Goal: Complete application form

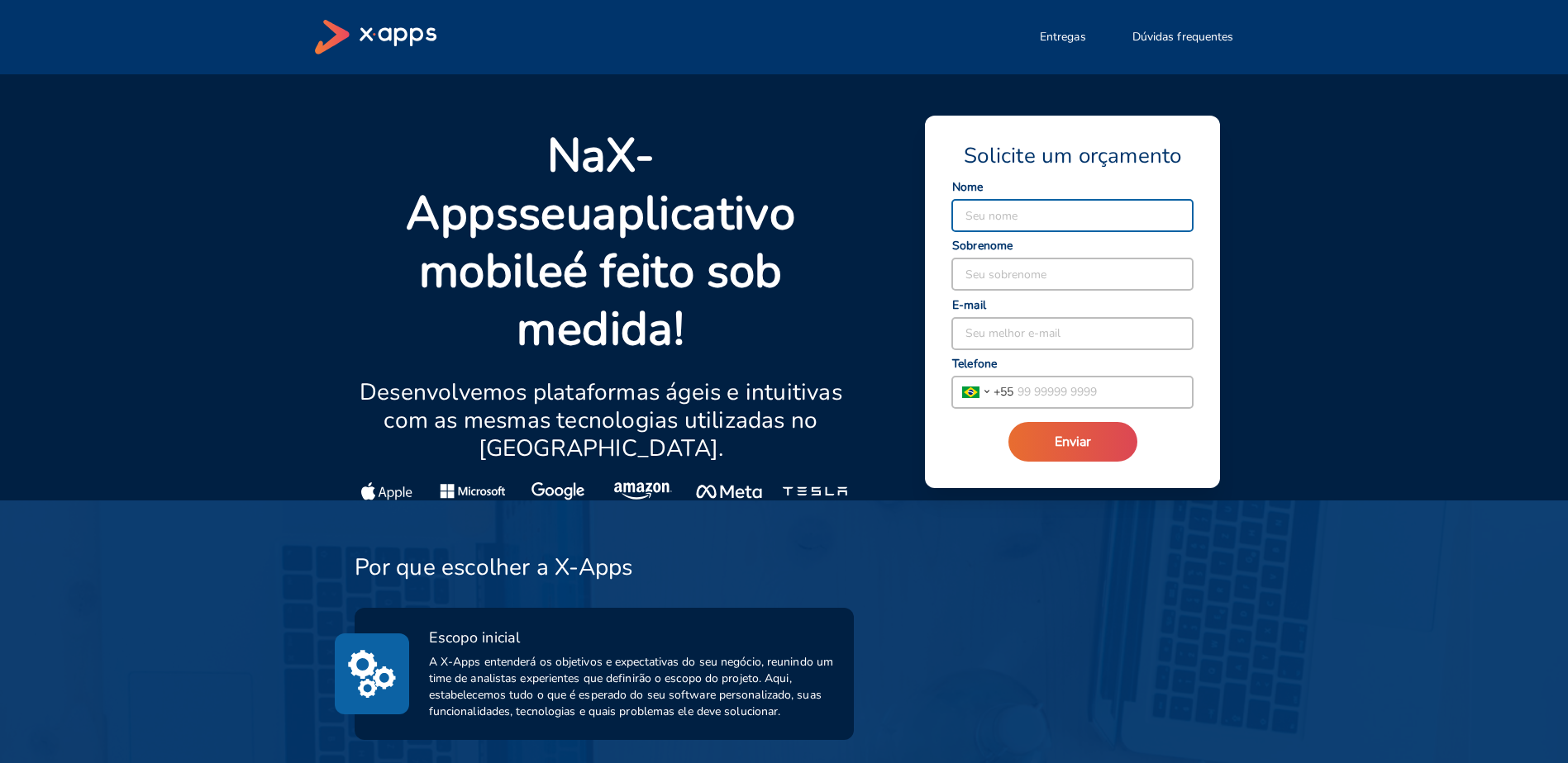
click at [575, 160] on strong "X-Apps" at bounding box center [531, 184] width 249 height 121
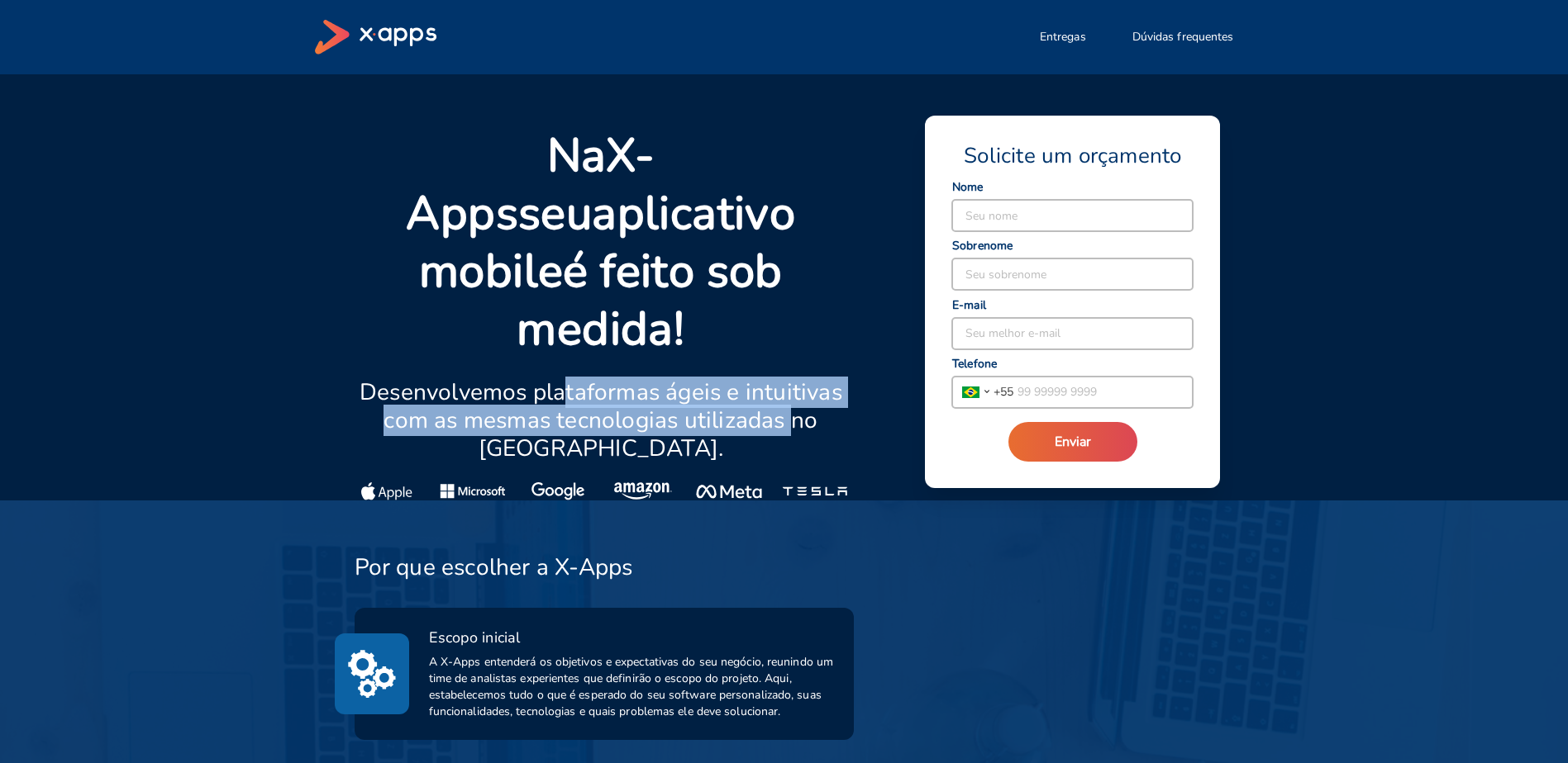
drag, startPoint x: 565, startPoint y: 342, endPoint x: 767, endPoint y: 358, distance: 202.6
click at [767, 378] on p "Desenvolvemos plataformas ágeis e intuitivas com as mesmas tecnologias utilizad…" at bounding box center [601, 421] width 494 height 84
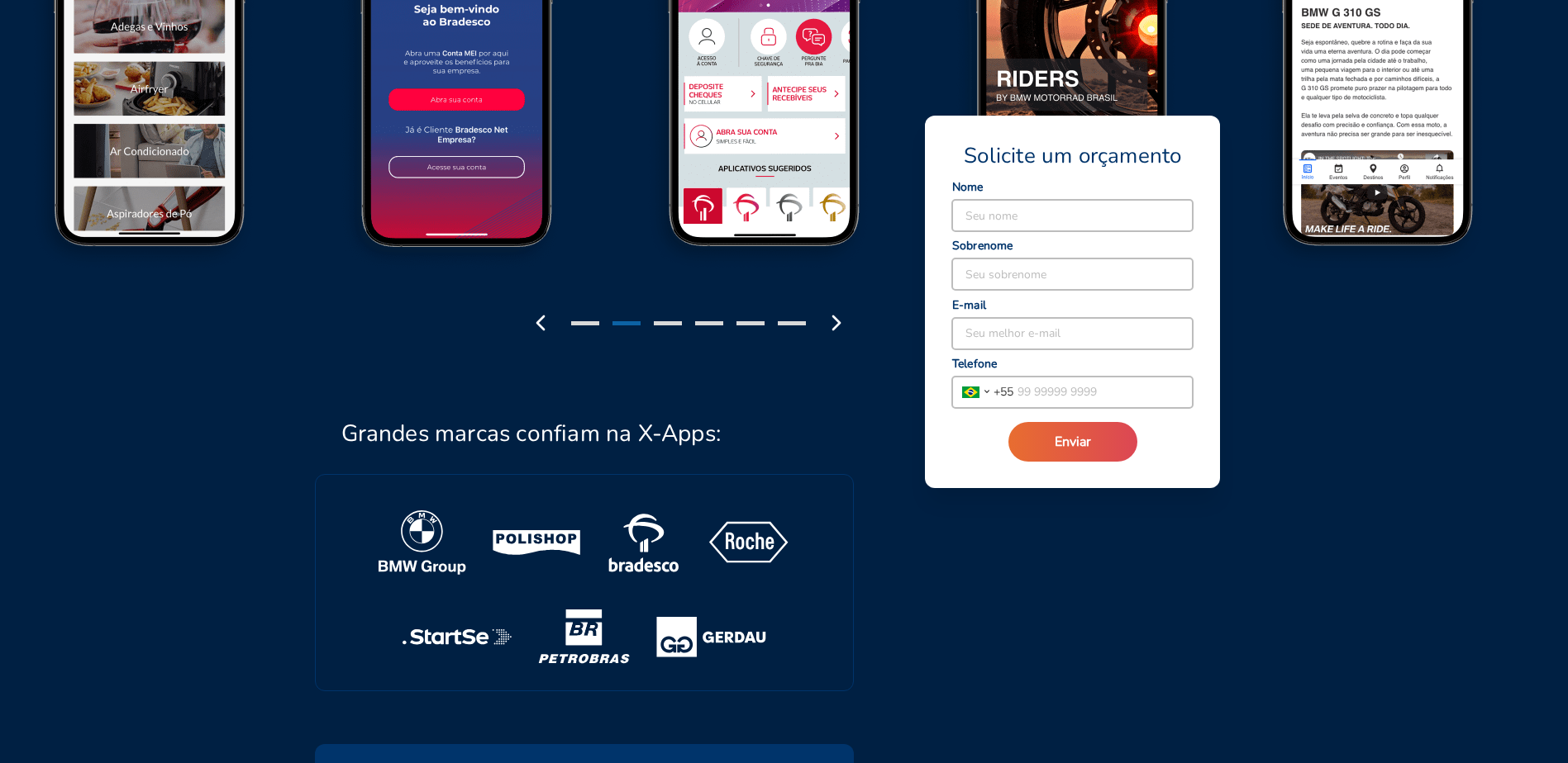
scroll to position [2727, 0]
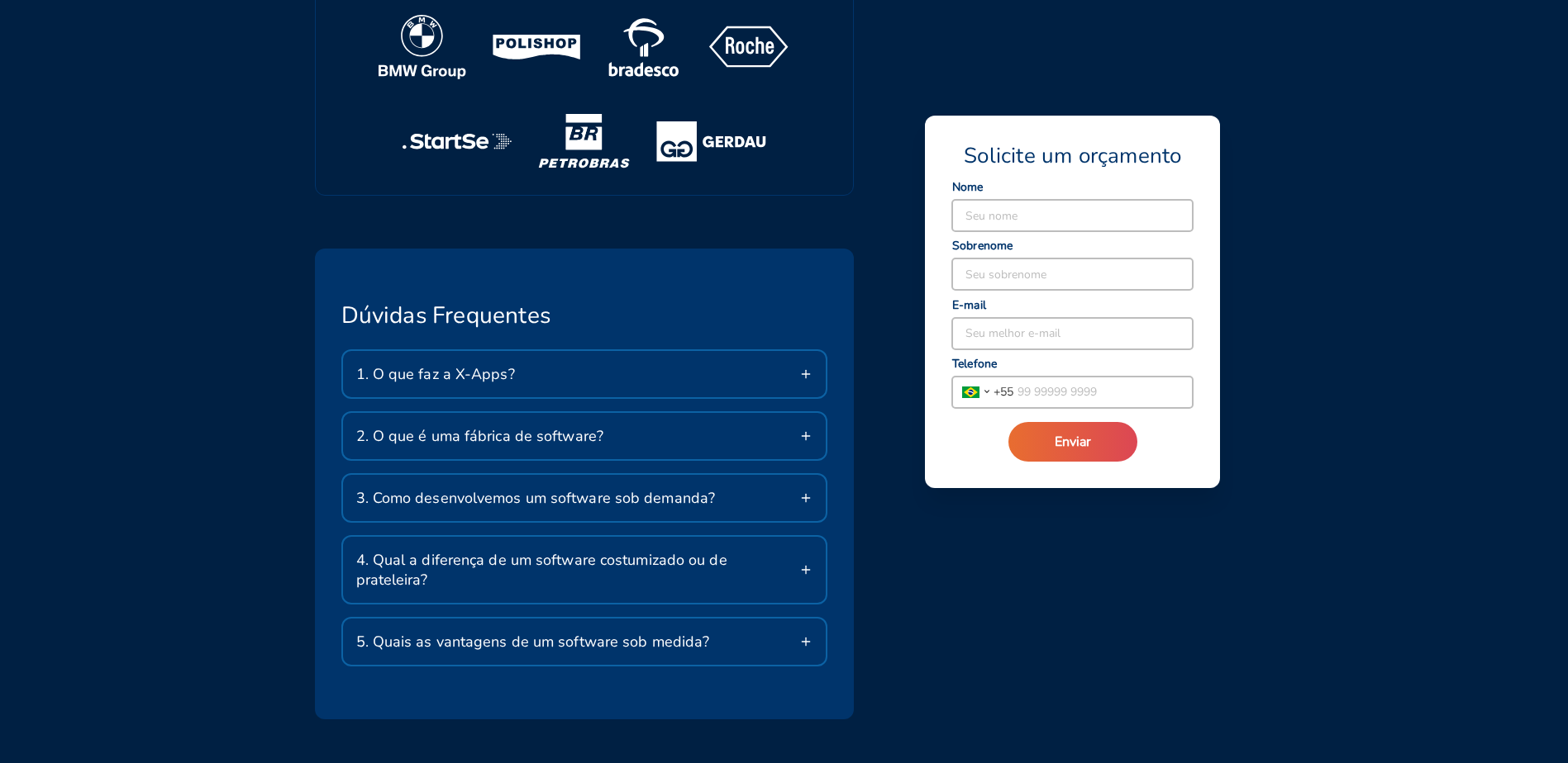
click at [672, 351] on div "1. O que faz a X-Apps?" at bounding box center [584, 374] width 483 height 46
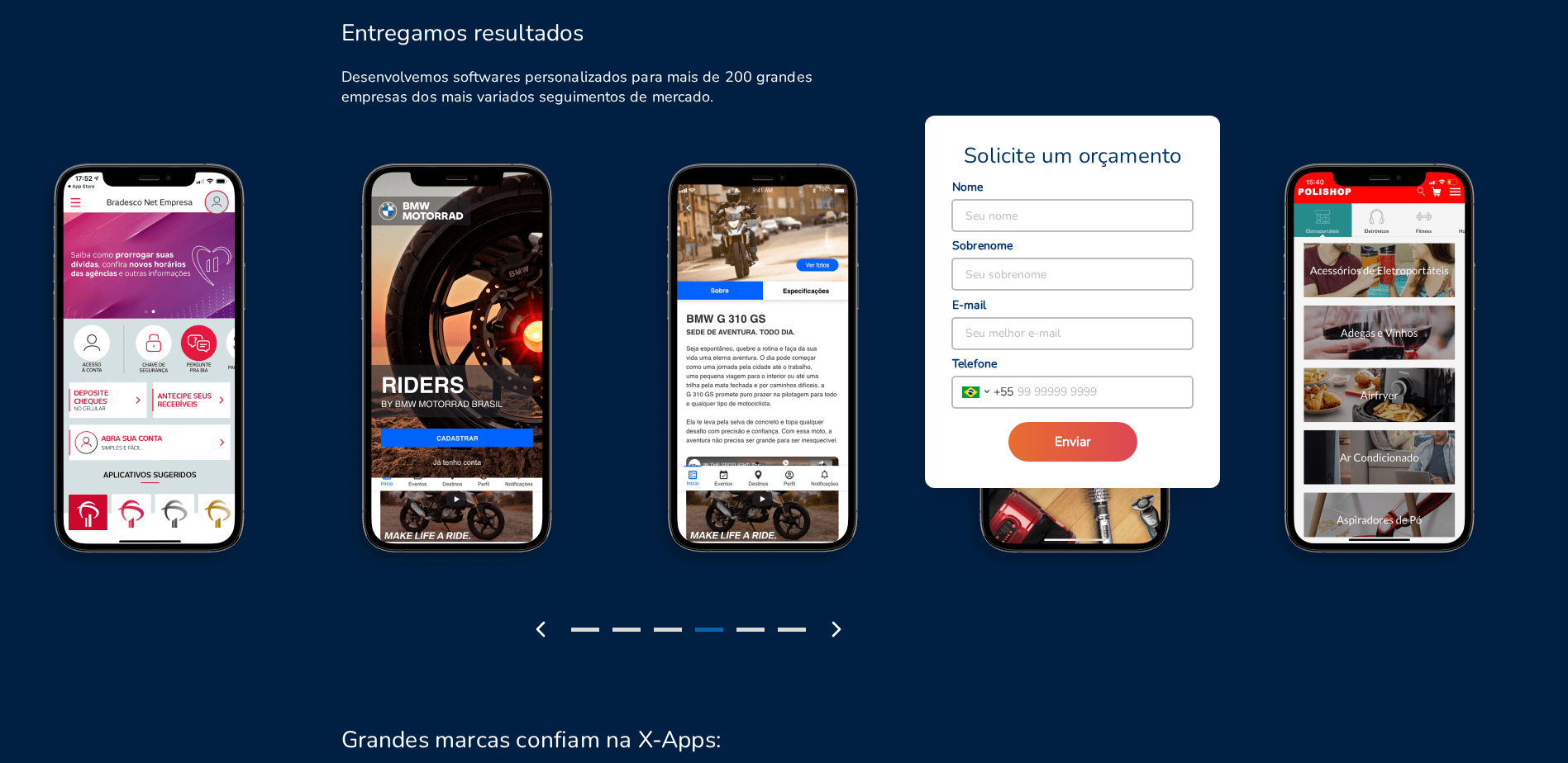
scroll to position [1594, 0]
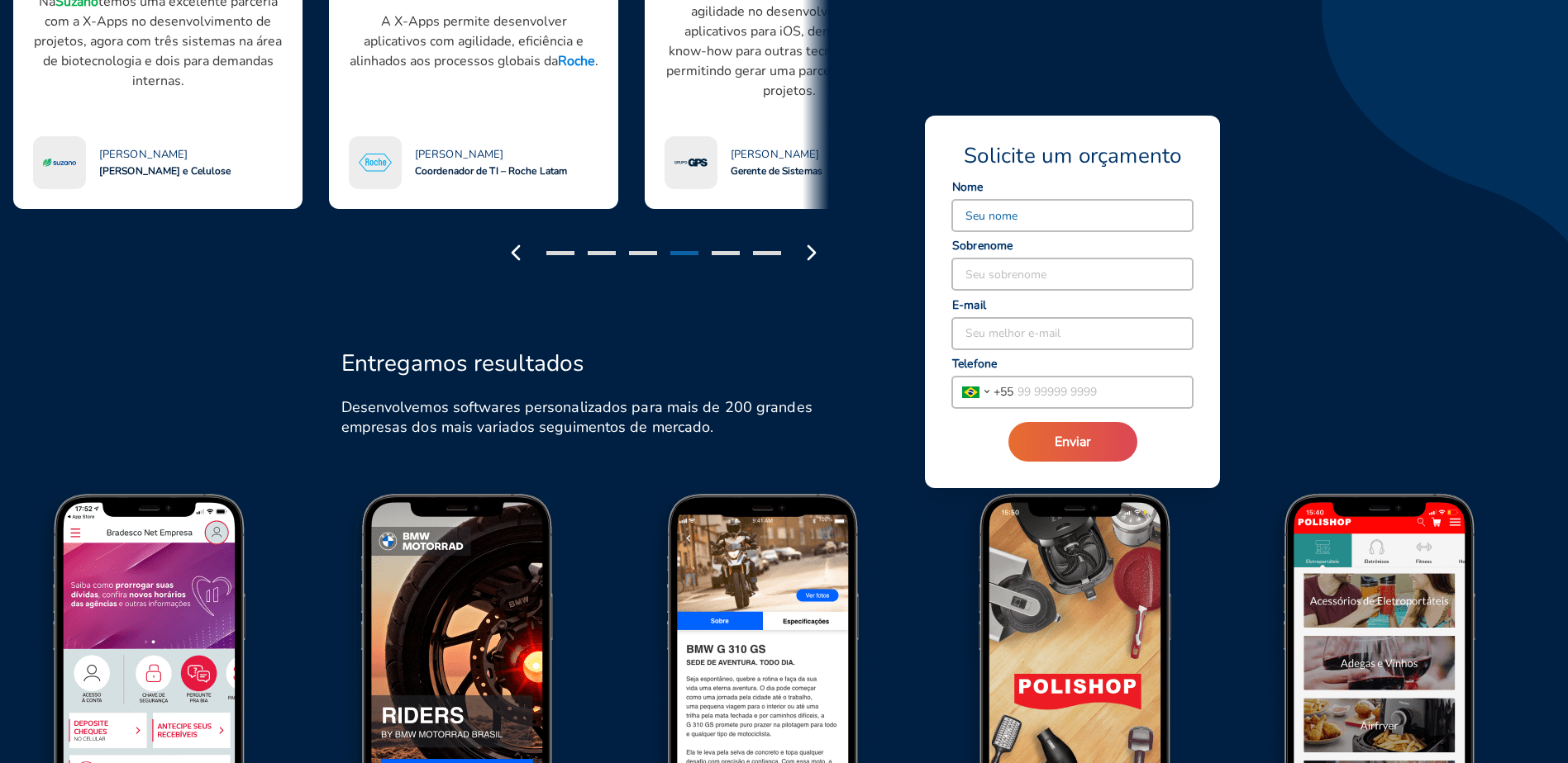
click at [1013, 213] on input at bounding box center [1073, 215] width 240 height 32
type input "Thiago"
type input "[PERSON_NAME]"
type input "[EMAIL_ADDRESS][DOMAIN_NAME]"
type input "55 11 98800 4000"
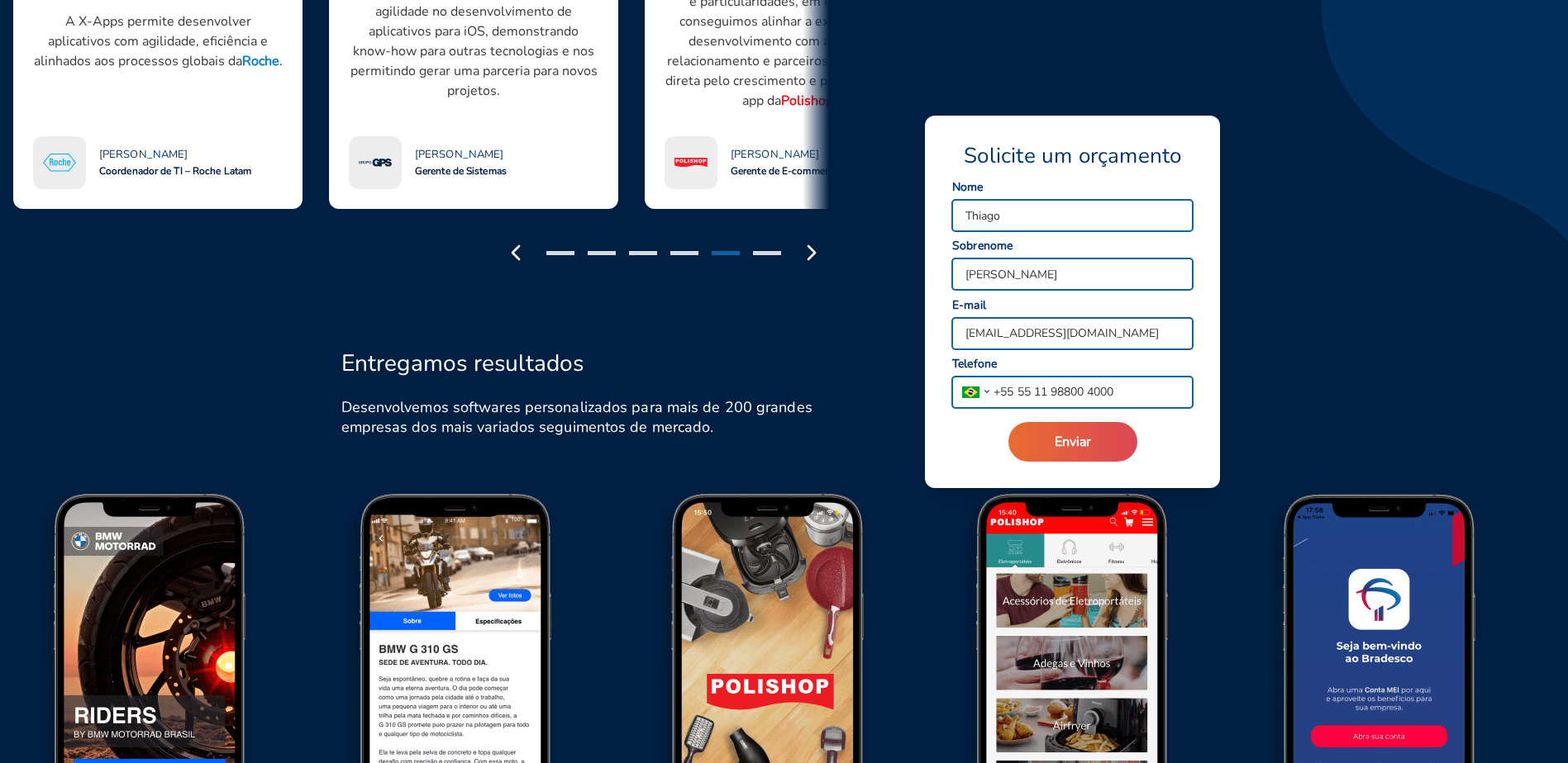
drag, startPoint x: 1019, startPoint y: 275, endPoint x: 856, endPoint y: 275, distance: 163.0
type input "[PERSON_NAME]"
drag, startPoint x: 1133, startPoint y: 331, endPoint x: 876, endPoint y: 329, distance: 257.0
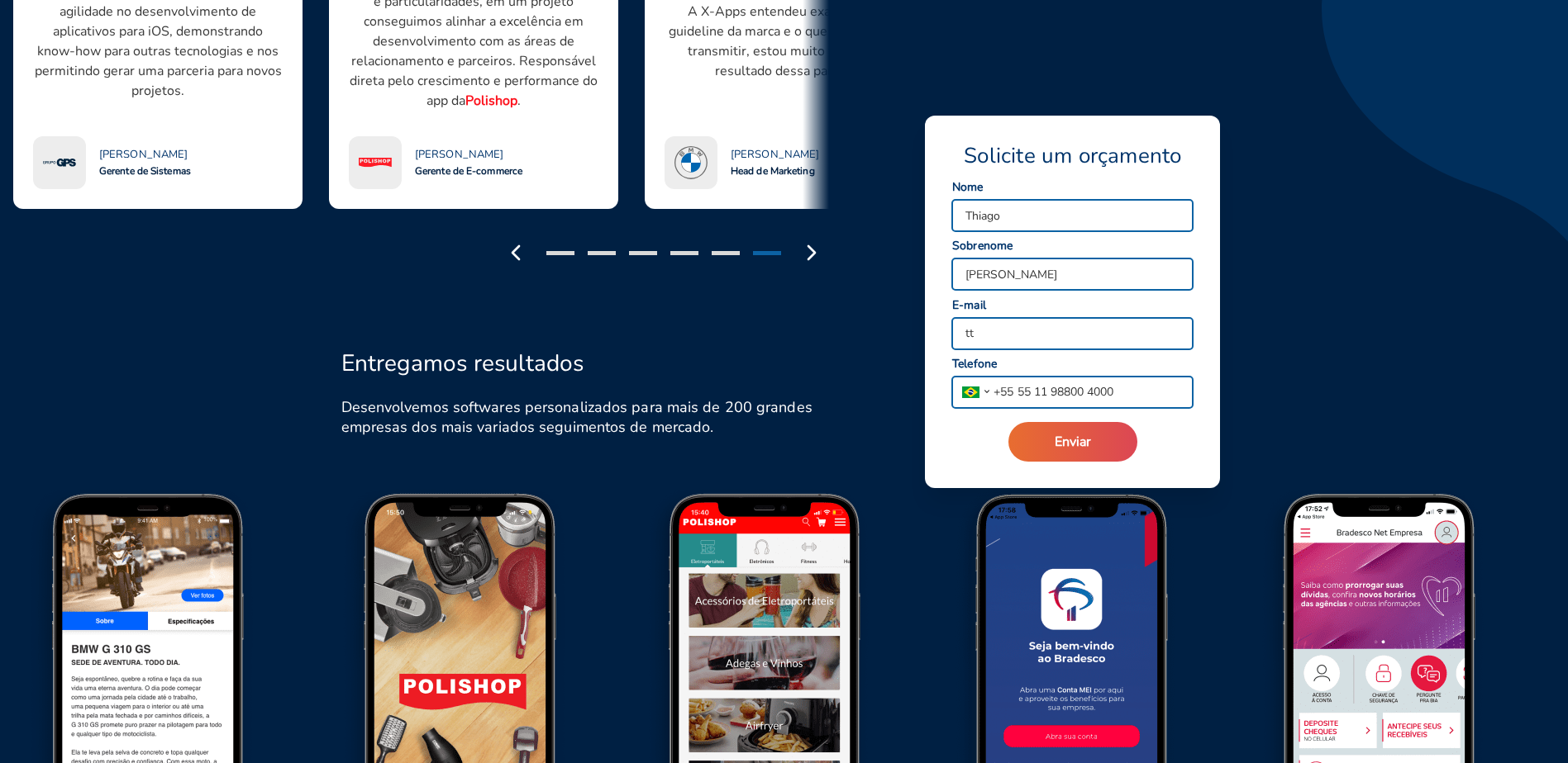
type input "[EMAIL_ADDRESS][DOMAIN_NAME]"
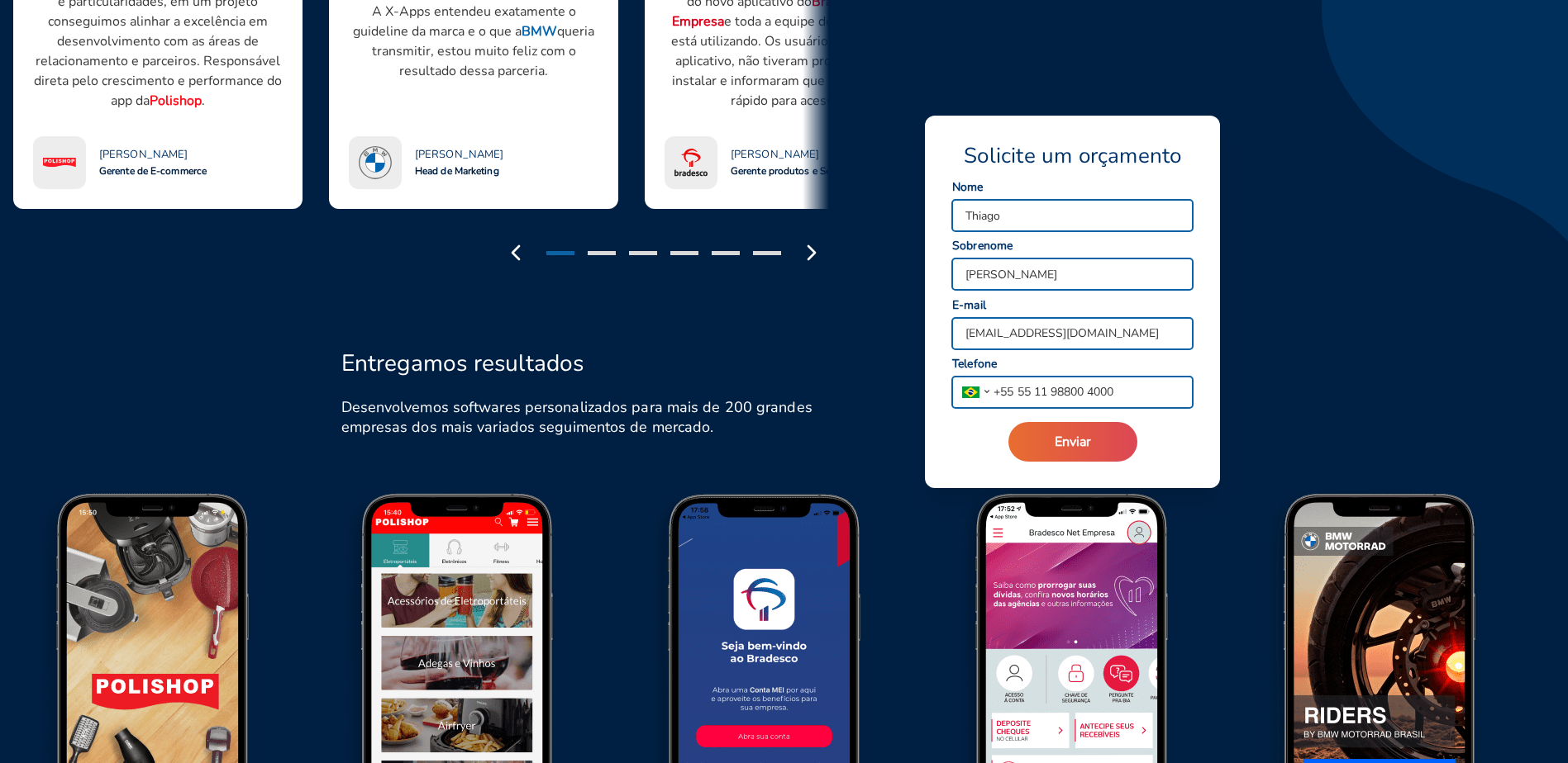
click at [1036, 393] on input "55 11 98800 4000" at bounding box center [1103, 392] width 179 height 32
type input "[PHONE_NUMBER]"
click at [1083, 435] on span "Enviar" at bounding box center [1073, 441] width 36 height 18
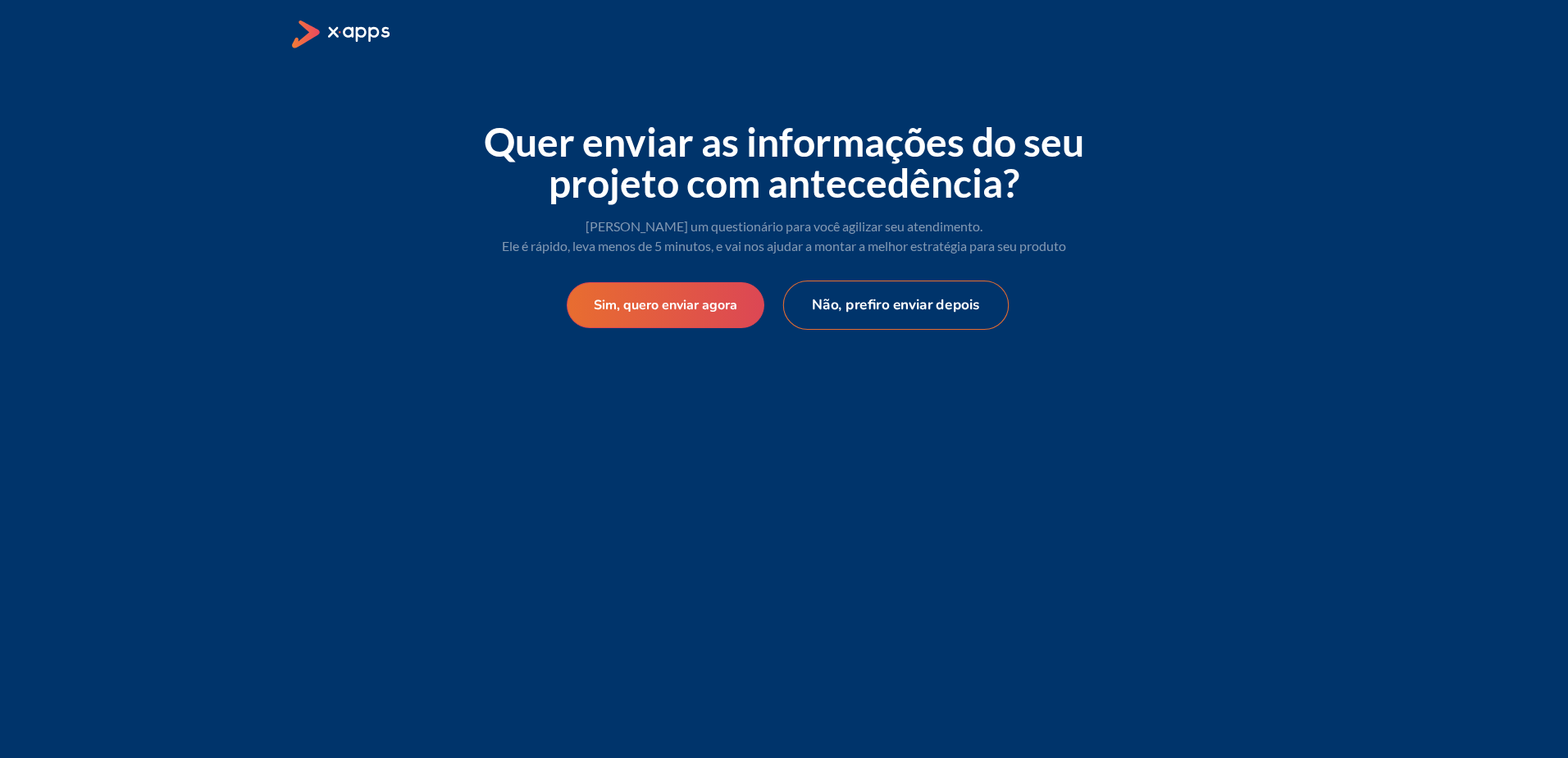
click at [878, 309] on button "Não, prefiro enviar depois" at bounding box center [896, 305] width 227 height 49
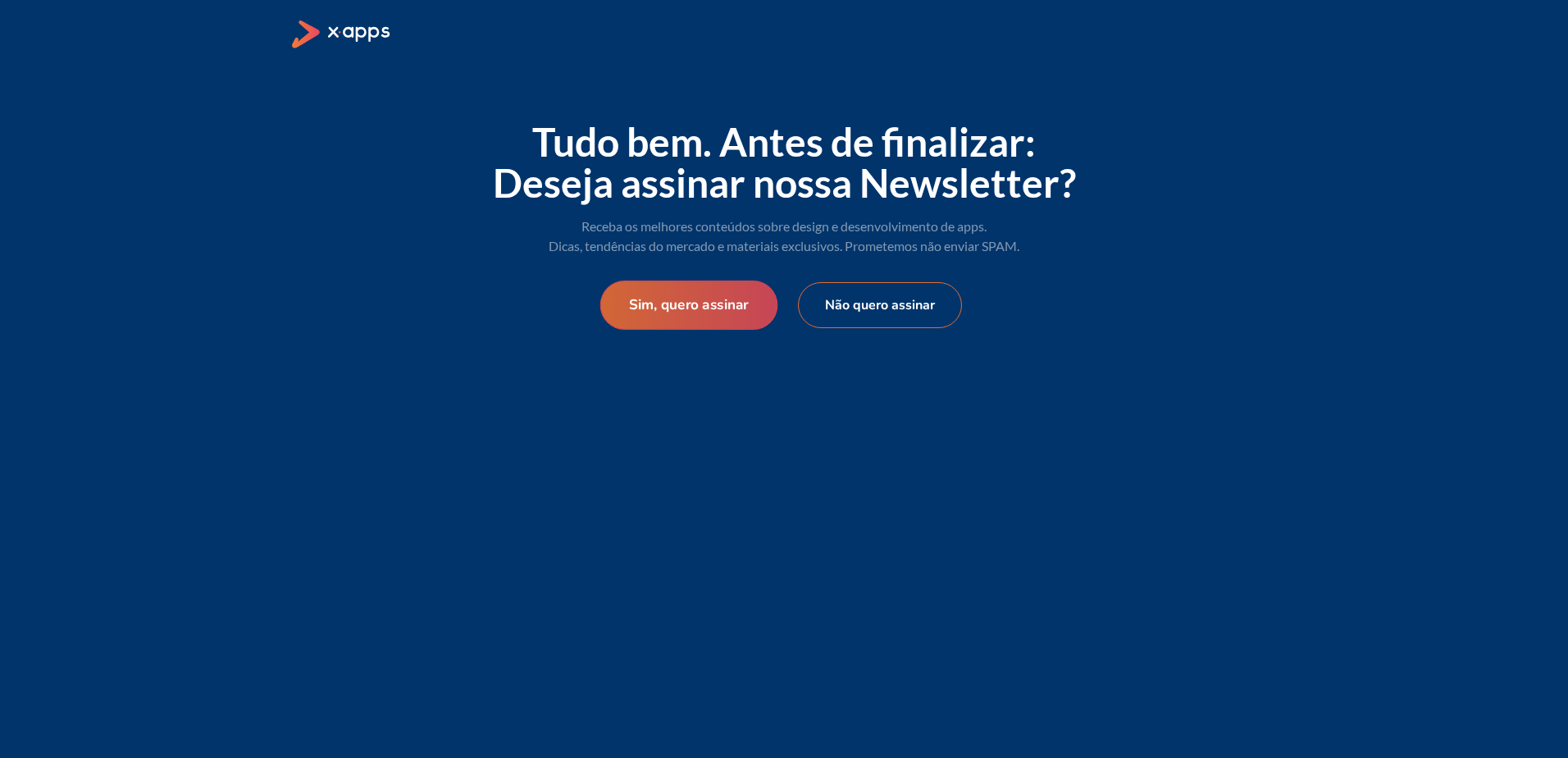
click at [714, 310] on button "Sim, quero assinar" at bounding box center [689, 305] width 178 height 49
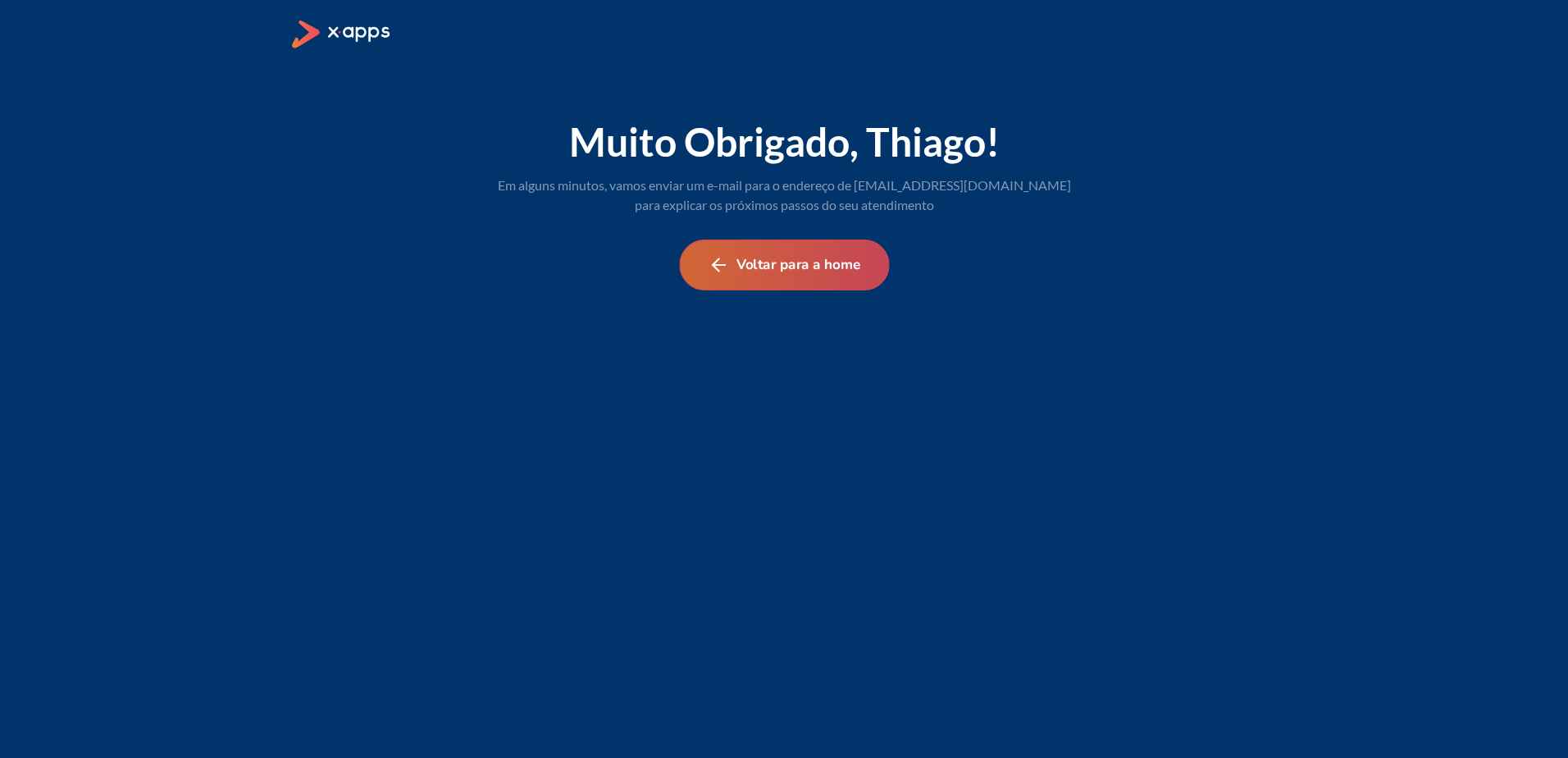
click at [816, 258] on button "Voltar para a home" at bounding box center [784, 265] width 210 height 51
